Goal: Information Seeking & Learning: Learn about a topic

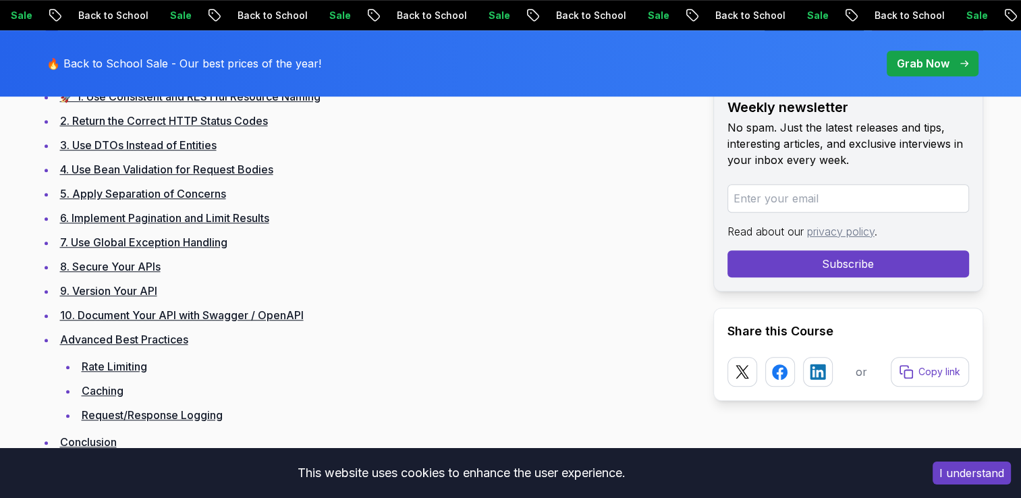
click at [452, 352] on li "Advanced Best Practices Rate Limiting Caching Request/Response Logging" at bounding box center [374, 377] width 636 height 95
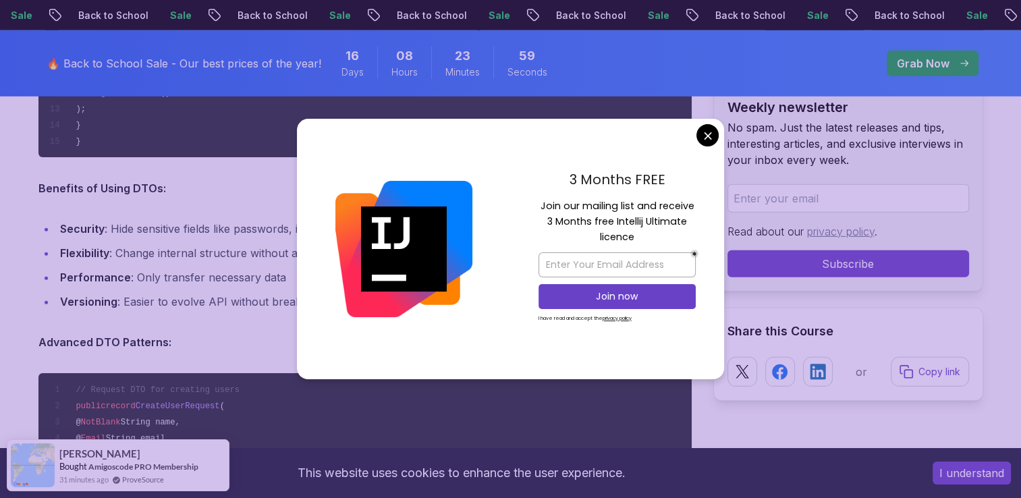
scroll to position [4204, 0]
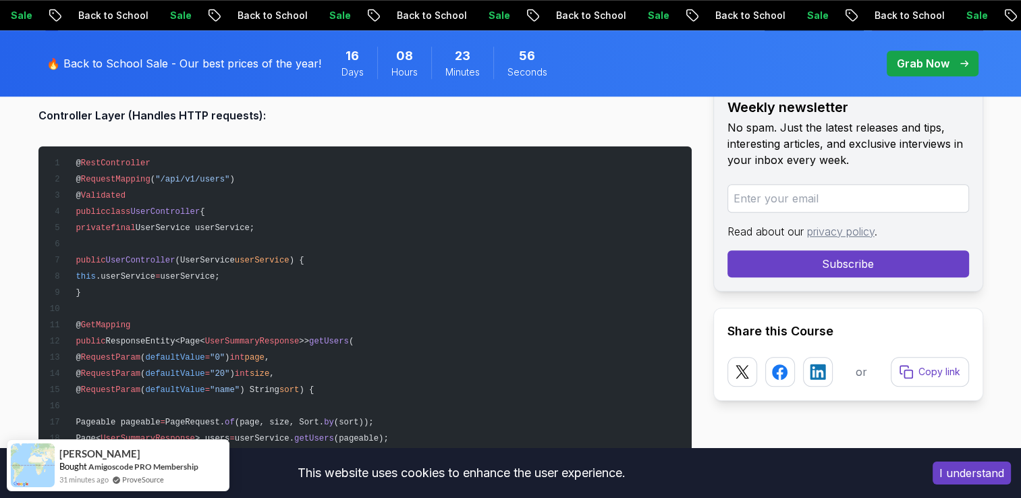
scroll to position [6567, 0]
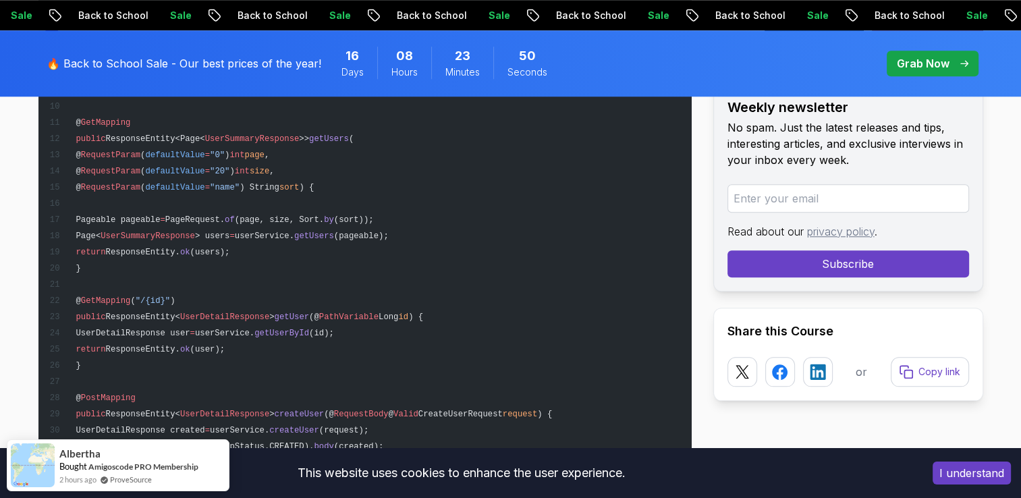
drag, startPoint x: 112, startPoint y: 352, endPoint x: 109, endPoint y: 258, distance: 93.9
click at [109, 258] on pre "@ RestController @ RequestMapping ( "/api/v1/users" ) @ Validated public class …" at bounding box center [364, 333] width 653 height 778
copy code "@ GetMapping ( "/{id}" ) public ResponseEntity< UserDetailResponse > getUser (@…"
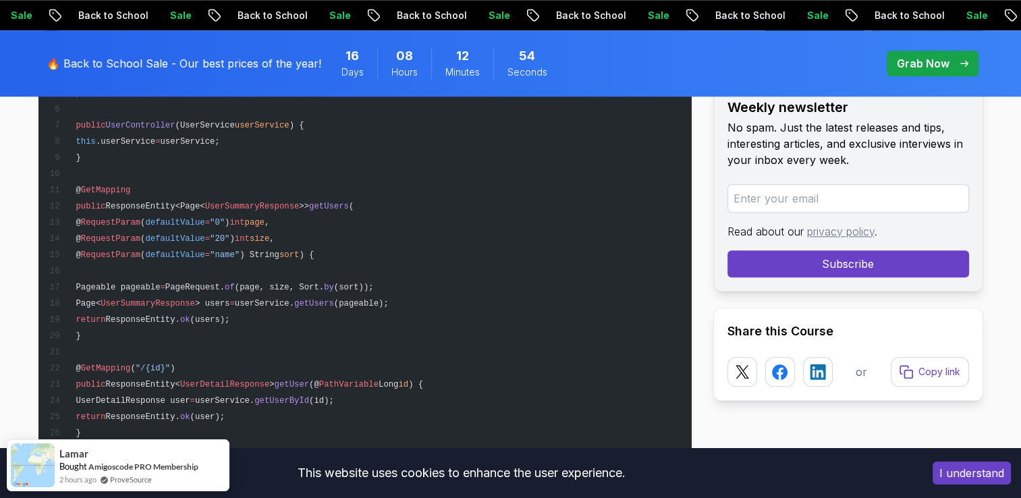
click at [416, 248] on pre "@ RestController @ RequestMapping ( "/api/v1/users" ) @ Validated public class …" at bounding box center [364, 400] width 653 height 778
drag, startPoint x: 101, startPoint y: 329, endPoint x: 94, endPoint y: 178, distance: 151.4
click at [94, 178] on pre "@ RestController @ RequestMapping ( "/api/v1/users" ) @ Validated public class …" at bounding box center [364, 400] width 653 height 778
click at [411, 215] on pre "@ RestController @ RequestMapping ( "/api/v1/users" ) @ Validated public class …" at bounding box center [364, 400] width 653 height 778
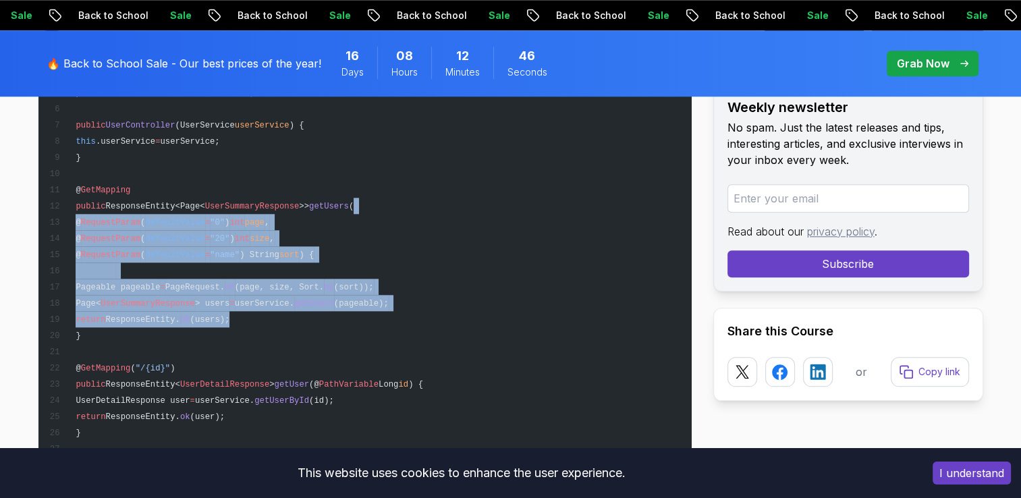
drag, startPoint x: 357, startPoint y: 201, endPoint x: 336, endPoint y: 308, distance: 108.7
click at [336, 308] on pre "@ RestController @ RequestMapping ( "/api/v1/users" ) @ Validated public class …" at bounding box center [364, 400] width 653 height 778
copy code "@ RequestParam ( defaultValue = "0" ) int page , @ RequestParam ( defaultValue …"
